Goal: Task Accomplishment & Management: Use online tool/utility

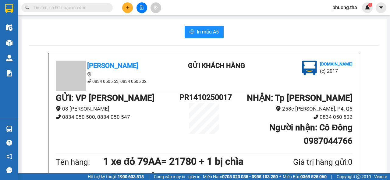
click at [346, 9] on span "phuong.tha" at bounding box center [344, 8] width 34 height 8
click at [341, 19] on span "Đăng xuất" at bounding box center [349, 19] width 26 height 7
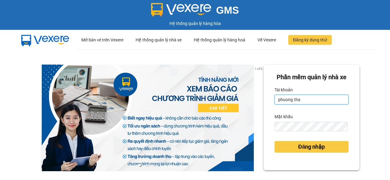
click at [310, 104] on input "phuong.tha" at bounding box center [311, 100] width 74 height 10
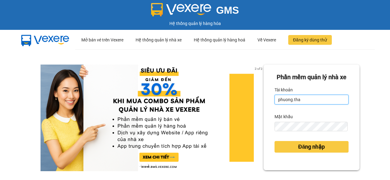
click at [302, 104] on input "phuong.tha" at bounding box center [311, 100] width 74 height 10
type input "thao.tha"
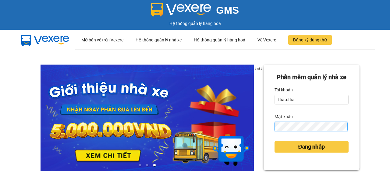
click at [268, 140] on div "Phần mềm quản lý nhà xe Tài khoản thao.tha Mật khẩu Đăng nhập" at bounding box center [311, 118] width 96 height 106
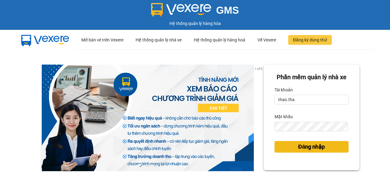
click at [311, 151] on span "Đăng nhập" at bounding box center [311, 146] width 27 height 9
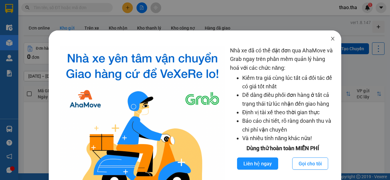
click at [331, 39] on icon "close" at bounding box center [332, 39] width 3 height 4
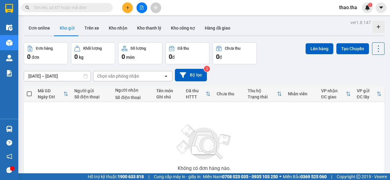
click at [70, 7] on input "text" at bounding box center [69, 7] width 72 height 7
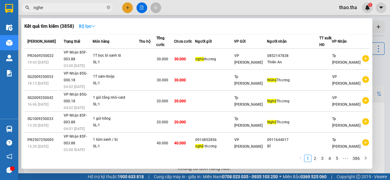
type input "nghe"
click at [95, 27] on icon "down" at bounding box center [93, 26] width 4 height 4
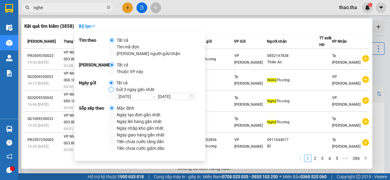
click at [111, 89] on input "Gửi 3 ngày gần nhất" at bounding box center [111, 89] width 5 height 5
radio input "true"
radio input "false"
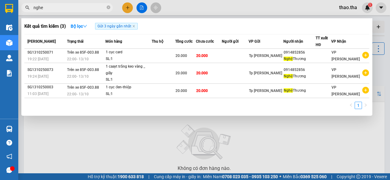
click at [246, 113] on div "Kết quả tìm kiếm ( 3 ) Bộ lọc Gửi 3 ngày gần nhất Mã ĐH Trạng thái Món hàng Thu…" at bounding box center [196, 66] width 351 height 97
drag, startPoint x: 46, startPoint y: 9, endPoint x: 32, endPoint y: 11, distance: 14.8
click at [32, 11] on span "nghe" at bounding box center [66, 7] width 91 height 9
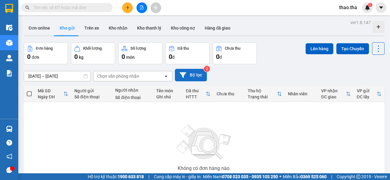
click at [190, 73] on button "Bộ lọc" at bounding box center [191, 75] width 32 height 12
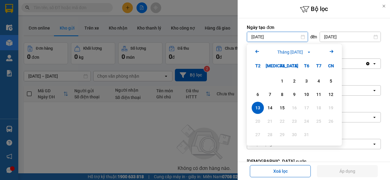
click at [283, 37] on input "[DATE]" at bounding box center [277, 37] width 61 height 10
drag, startPoint x: 270, startPoint y: 105, endPoint x: 272, endPoint y: 95, distance: 9.9
click at [270, 105] on div "14" at bounding box center [269, 107] width 9 height 7
type input "[DATE]"
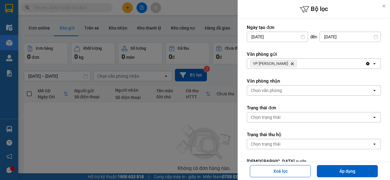
click at [291, 63] on icon "VP Phan Rang, close by backspace" at bounding box center [292, 63] width 3 height 3
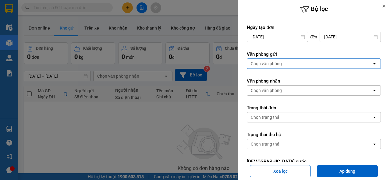
click at [282, 63] on div "Chọn văn phòng" at bounding box center [309, 64] width 125 height 10
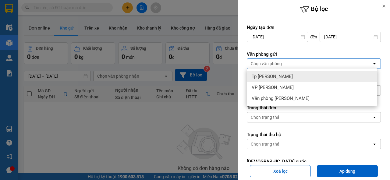
click at [285, 77] on div "Tp [PERSON_NAME]" at bounding box center [312, 76] width 130 height 11
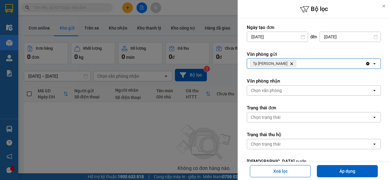
click at [291, 92] on div "Chọn văn phòng" at bounding box center [309, 91] width 125 height 10
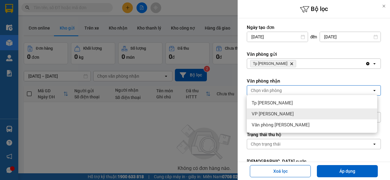
click at [284, 113] on div "VP [PERSON_NAME]" at bounding box center [312, 113] width 130 height 11
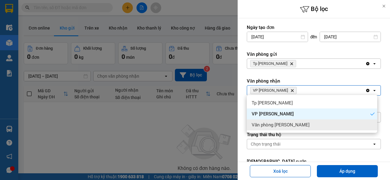
click at [308, 125] on div "Văn phòng [PERSON_NAME]" at bounding box center [312, 124] width 130 height 11
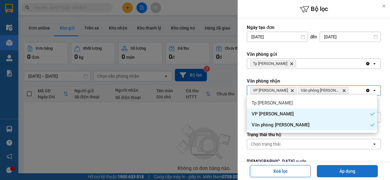
click at [356, 171] on button "Áp dụng" at bounding box center [347, 171] width 61 height 12
type input "[DATE] – [DATE]"
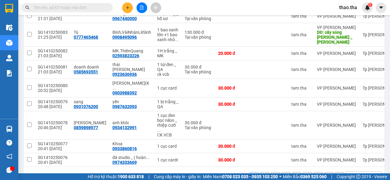
scroll to position [111, 0]
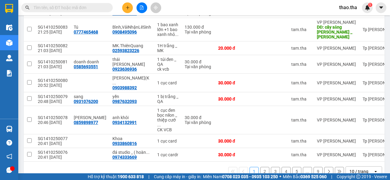
click at [313, 167] on button "9" at bounding box center [317, 171] width 9 height 9
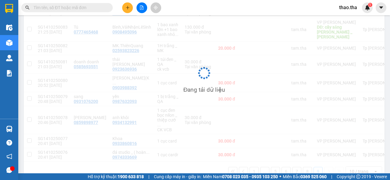
scroll to position [28, 0]
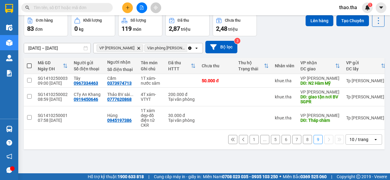
click at [355, 142] on div "10 / trang" at bounding box center [358, 139] width 19 height 6
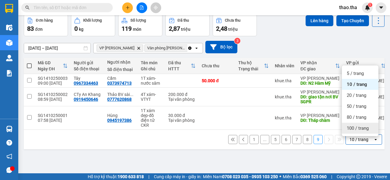
click at [362, 127] on span "100 / trang" at bounding box center [357, 128] width 22 height 6
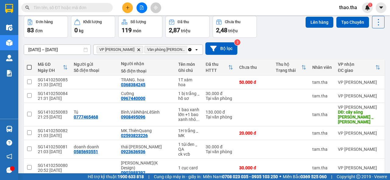
scroll to position [0, 0]
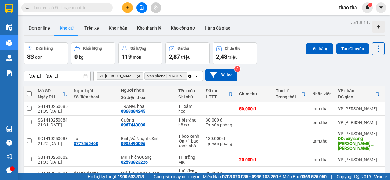
click at [29, 94] on span at bounding box center [29, 93] width 5 height 5
click at [29, 91] on input "checkbox" at bounding box center [29, 91] width 0 height 0
checkbox input "true"
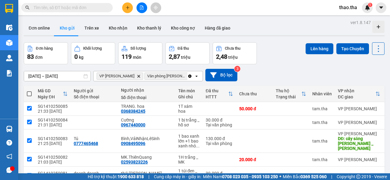
checkbox input "true"
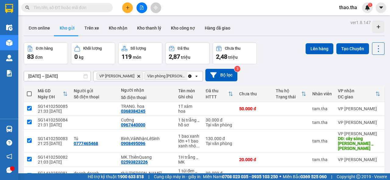
checkbox input "true"
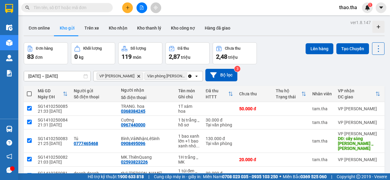
checkbox input "true"
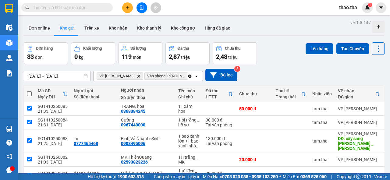
checkbox input "true"
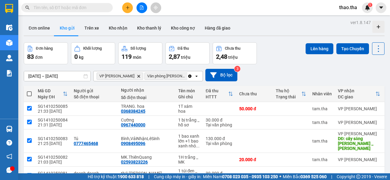
checkbox input "true"
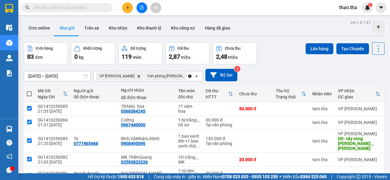
checkbox input "true"
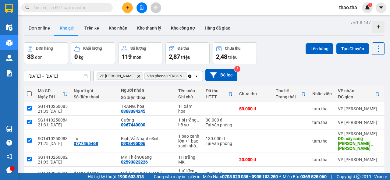
checkbox input "true"
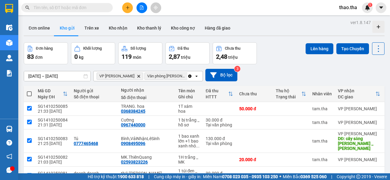
checkbox input "true"
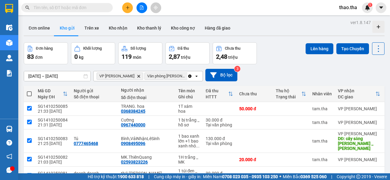
checkbox input "true"
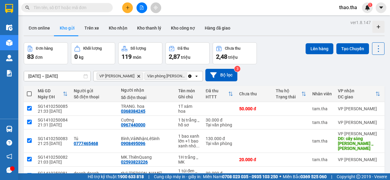
checkbox input "true"
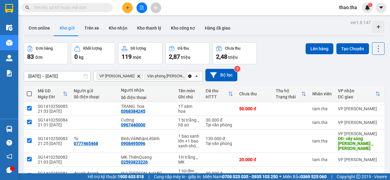
checkbox input "true"
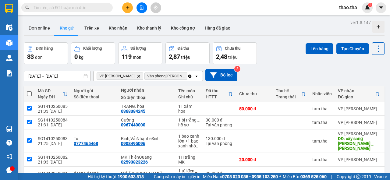
checkbox input "true"
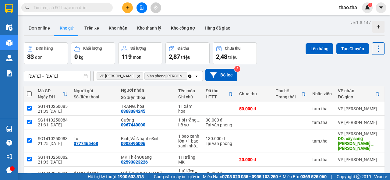
checkbox input "true"
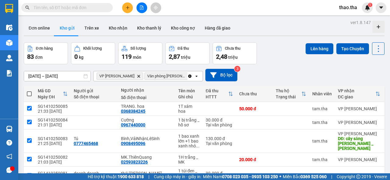
checkbox input "true"
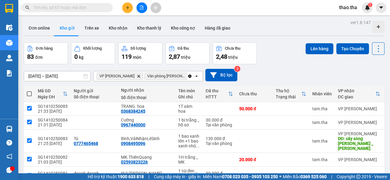
checkbox input "true"
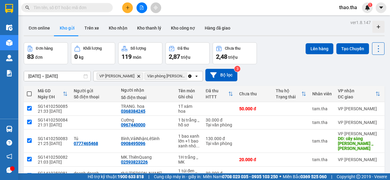
checkbox input "true"
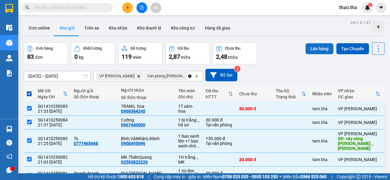
click at [313, 50] on button "Lên hàng" at bounding box center [319, 48] width 28 height 11
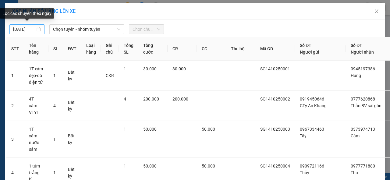
click at [17, 29] on input "[DATE]" at bounding box center [24, 29] width 22 height 7
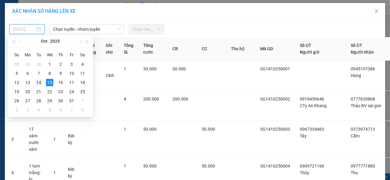
click at [39, 83] on div "14" at bounding box center [38, 82] width 7 height 7
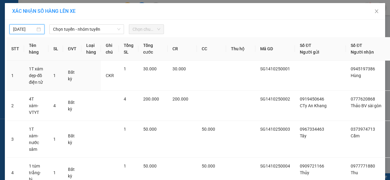
type input "[DATE]"
click at [82, 29] on span "Chọn tuyến - nhóm tuyến" at bounding box center [86, 29] width 67 height 9
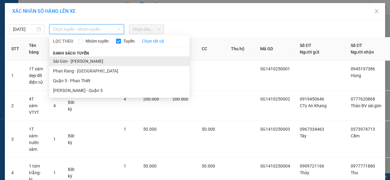
click at [84, 61] on li "Sài Gòn - [PERSON_NAME]" at bounding box center [119, 61] width 140 height 10
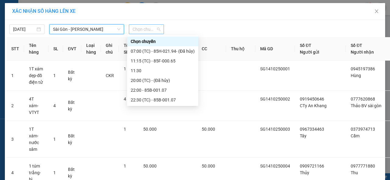
click at [151, 30] on span "Chọn chuyến" at bounding box center [146, 29] width 28 height 9
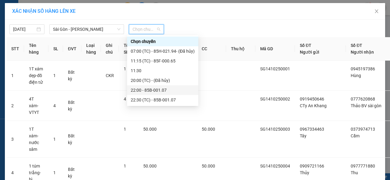
click at [155, 91] on div "22:00 - 85B-001.07" at bounding box center [163, 90] width 64 height 7
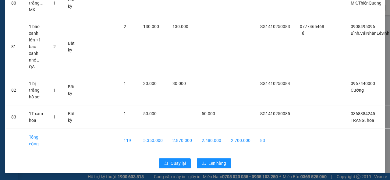
scroll to position [2783, 0]
click at [212, 160] on span "Lên hàng" at bounding box center [217, 163] width 18 height 7
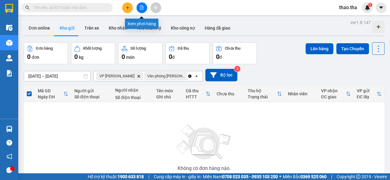
click at [141, 8] on icon "file-add" at bounding box center [141, 7] width 4 height 4
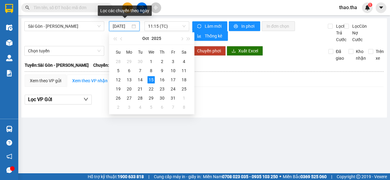
click at [122, 24] on input "[DATE]" at bounding box center [122, 26] width 18 height 7
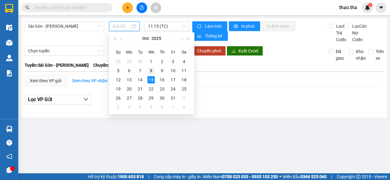
drag, startPoint x: 141, startPoint y: 80, endPoint x: 148, endPoint y: 74, distance: 8.9
click at [146, 76] on tr "12 13 14 15 16 17 18" at bounding box center [151, 79] width 77 height 9
click at [140, 79] on div "14" at bounding box center [139, 79] width 7 height 7
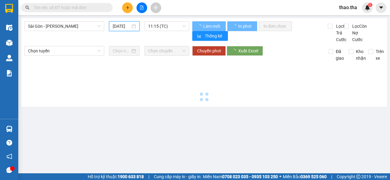
type input "[DATE]"
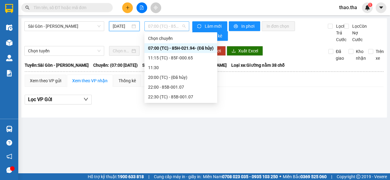
click at [166, 26] on span "07:00 (TC) - 85H-021.94 - (Đã hủy)" at bounding box center [166, 26] width 37 height 9
click at [166, 87] on div "22:00 - 85B-001.07" at bounding box center [180, 87] width 65 height 7
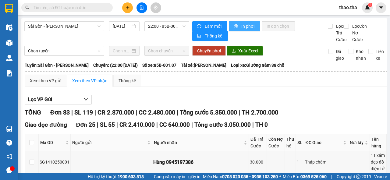
click at [247, 26] on span "In phơi" at bounding box center [248, 26] width 14 height 7
